Goal: Task Accomplishment & Management: Use online tool/utility

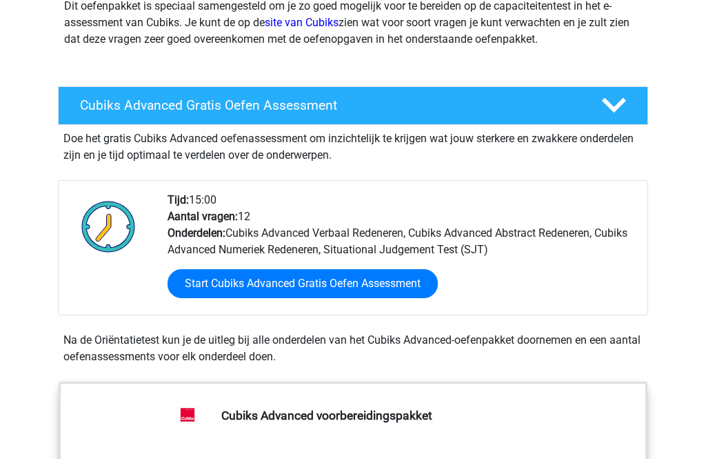
scroll to position [280, 0]
click at [385, 288] on link "Start Cubiks Advanced Gratis Oefen Assessment" at bounding box center [303, 283] width 270 height 29
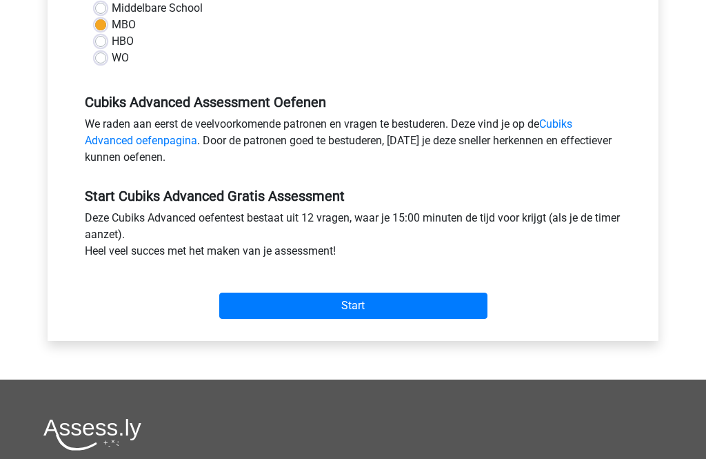
scroll to position [375, 0]
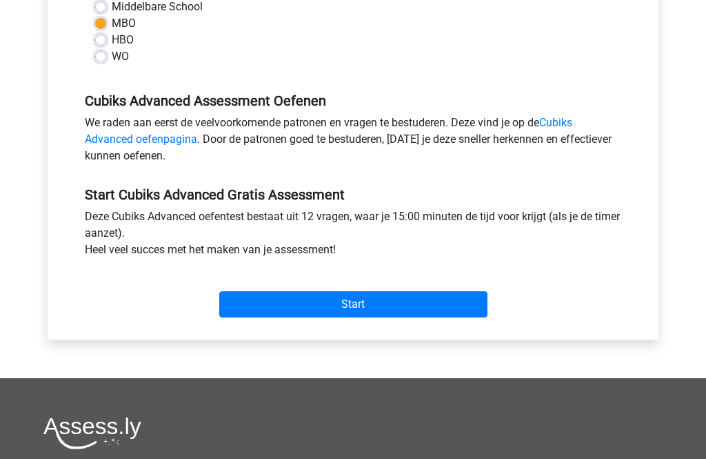
click at [401, 314] on input "Start" at bounding box center [353, 304] width 268 height 26
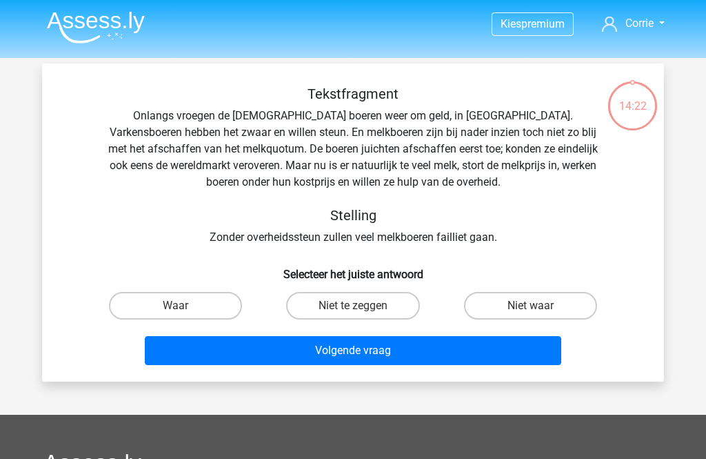
click at [159, 316] on label "Waar" at bounding box center [175, 306] width 133 height 28
click at [176, 315] on input "Waar" at bounding box center [180, 310] width 9 height 9
radio input "true"
click at [384, 347] on button "Volgende vraag" at bounding box center [353, 350] width 417 height 29
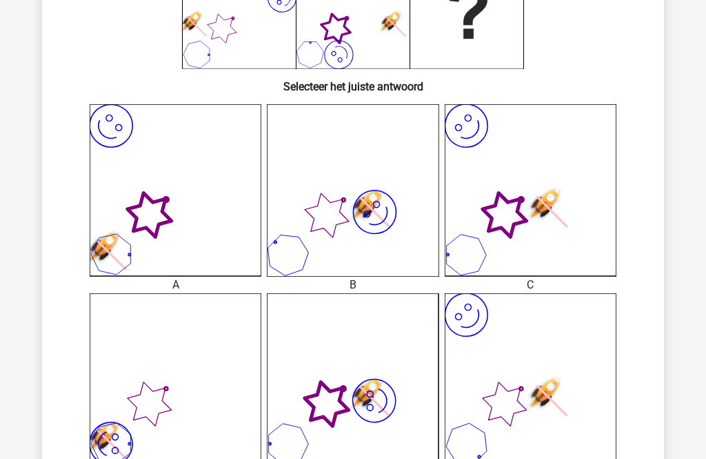
scroll to position [285, 0]
click at [523, 224] on icon at bounding box center [505, 216] width 60 height 60
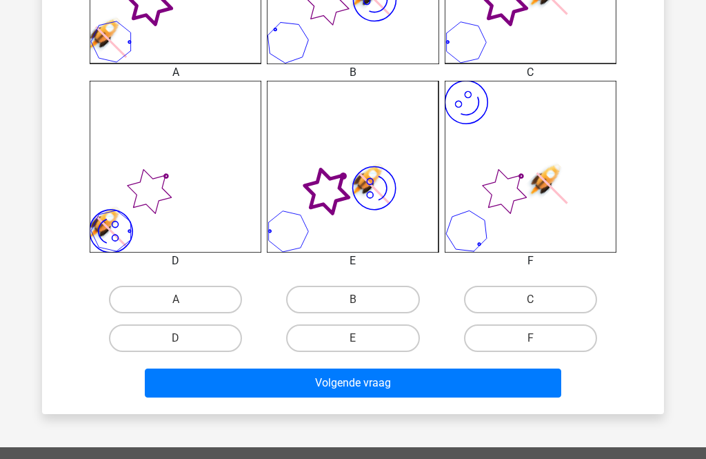
scroll to position [504, 0]
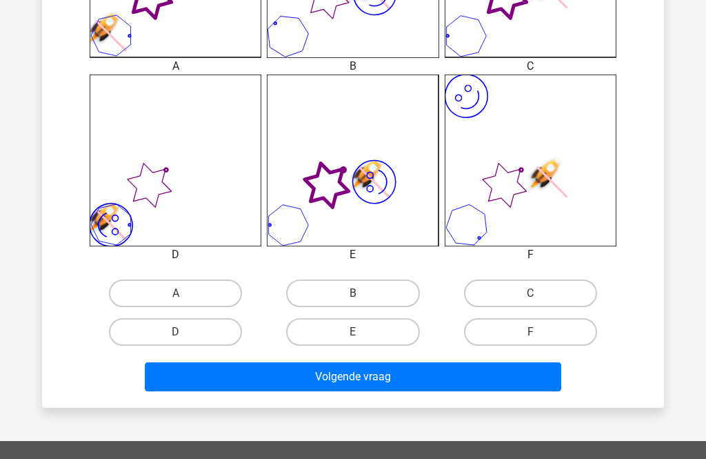
click at [544, 301] on label "C" at bounding box center [530, 293] width 133 height 28
click at [539, 301] on input "C" at bounding box center [535, 297] width 9 height 9
radio input "true"
click at [437, 379] on button "Volgende vraag" at bounding box center [353, 376] width 417 height 29
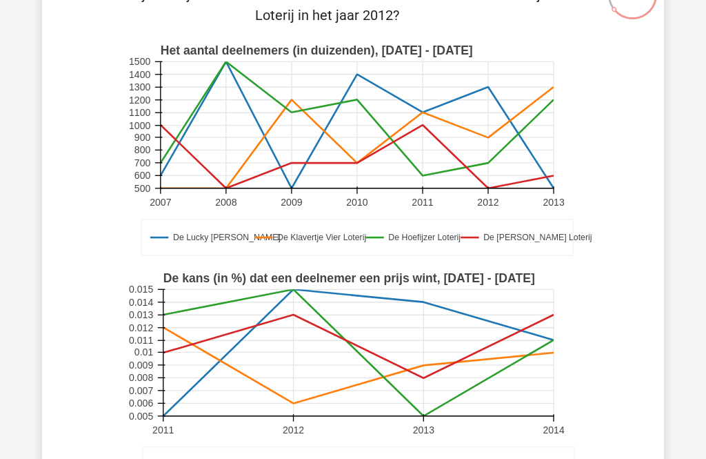
scroll to position [112, 0]
